Goal: Find specific page/section: Find specific page/section

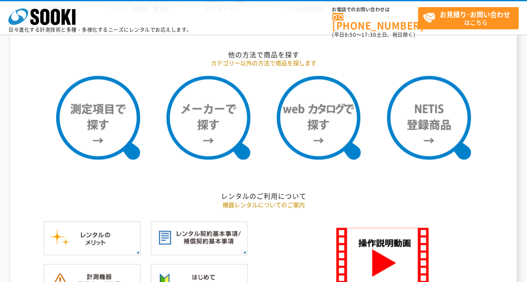
scroll to position [629, 0]
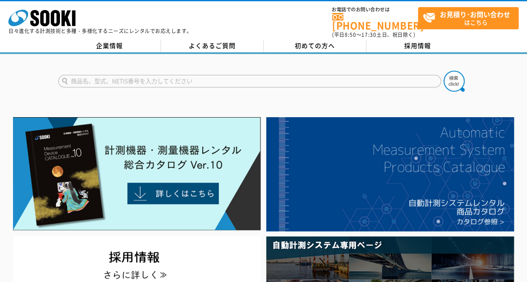
click at [124, 77] on input "text" at bounding box center [249, 81] width 383 height 13
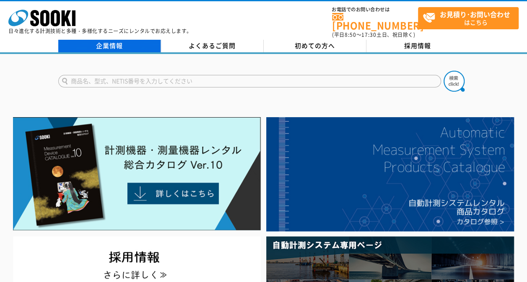
type input "商品名、型式、NETIS番号を入力してください"
click at [114, 44] on link "企業情報" at bounding box center [109, 46] width 103 height 13
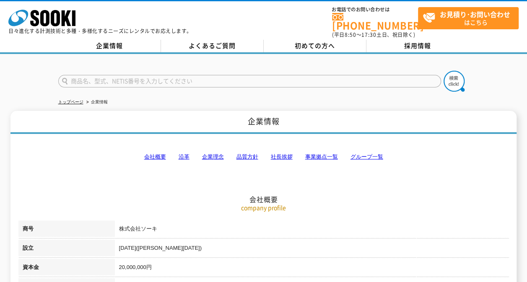
click at [406, 79] on input "text" at bounding box center [249, 81] width 383 height 13
type input "商品名、型式、NETIS番号を入力してください"
